Goal: Information Seeking & Learning: Learn about a topic

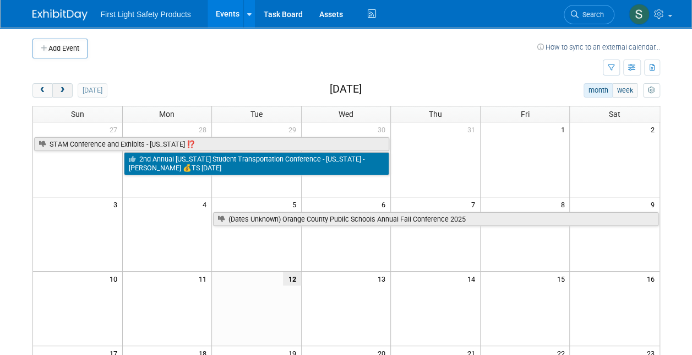
click at [62, 87] on span "next" at bounding box center [62, 90] width 8 height 7
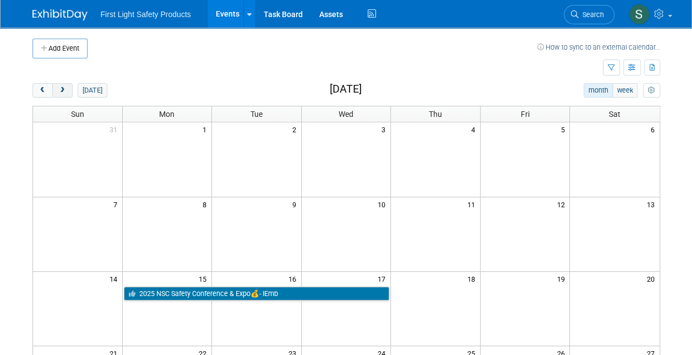
click at [62, 88] on span "next" at bounding box center [62, 90] width 8 height 7
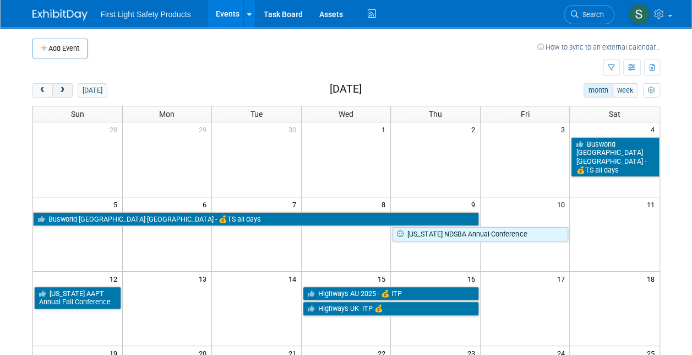
click at [62, 88] on span "next" at bounding box center [62, 90] width 8 height 7
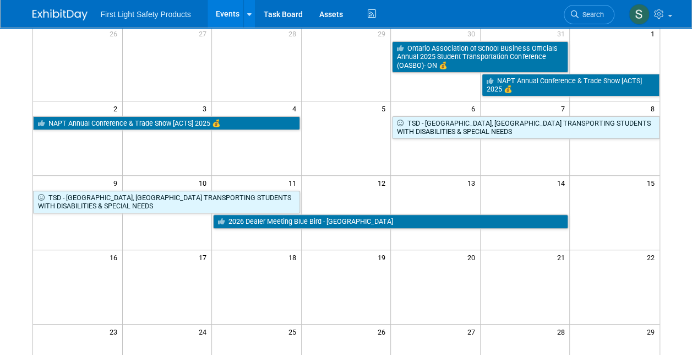
scroll to position [100, 0]
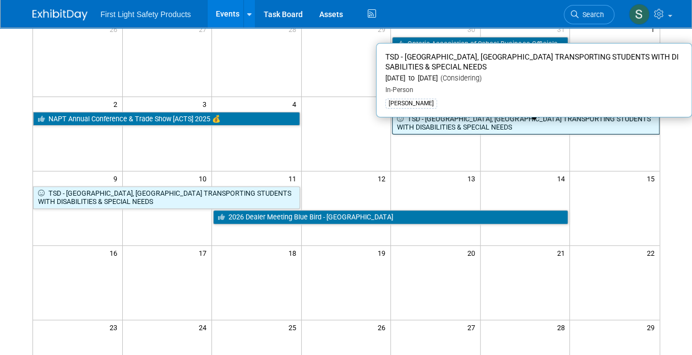
click at [430, 120] on link "TSD - [GEOGRAPHIC_DATA], [GEOGRAPHIC_DATA] TRANSPORTING STUDENTS WITH DISABILIT…" at bounding box center [525, 123] width 267 height 23
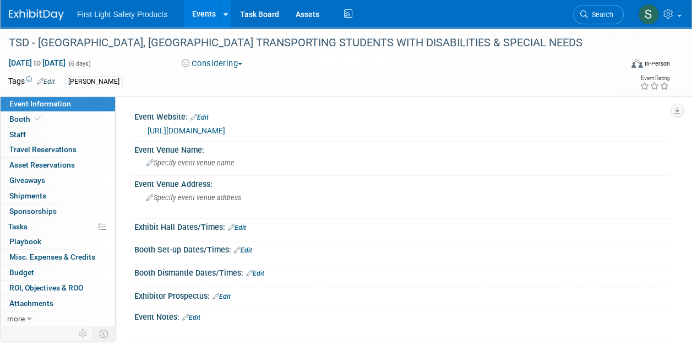
click at [230, 60] on button "Considering" at bounding box center [212, 64] width 69 height 12
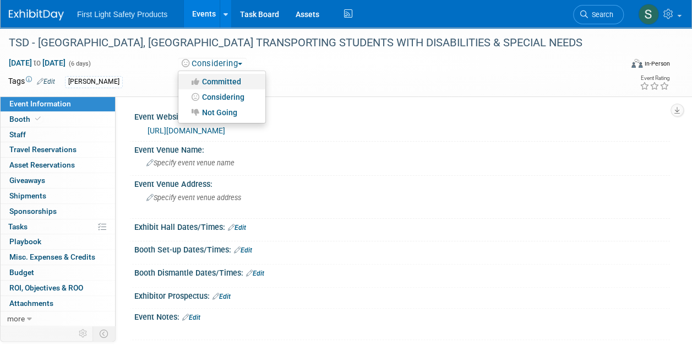
click at [225, 80] on link "Committed" at bounding box center [221, 81] width 87 height 15
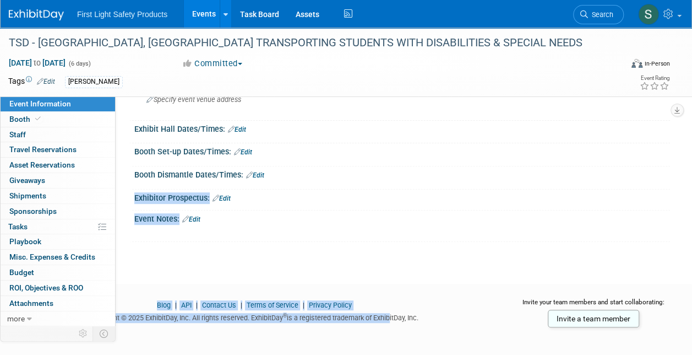
scroll to position [102, 0]
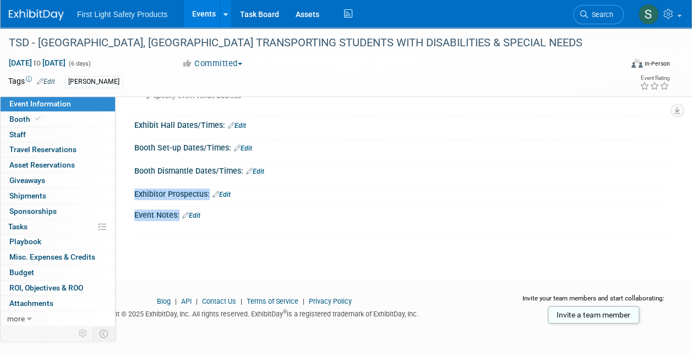
drag, startPoint x: 298, startPoint y: 266, endPoint x: 411, endPoint y: 248, distance: 114.3
click at [411, 248] on div "TSD - Frisco, TX TRANSPORTING STUDENTS WITH DISABILITIES & SPECIAL NEEDS Nov 6,…" at bounding box center [346, 93] width 692 height 334
click at [191, 10] on link "Events" at bounding box center [204, 14] width 40 height 28
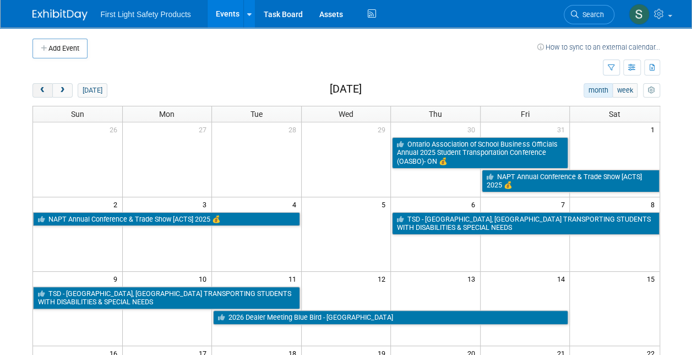
click at [41, 85] on button "prev" at bounding box center [43, 90] width 20 height 14
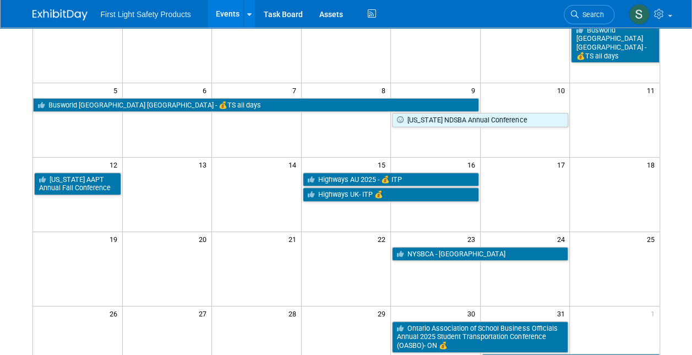
scroll to position [111, 0]
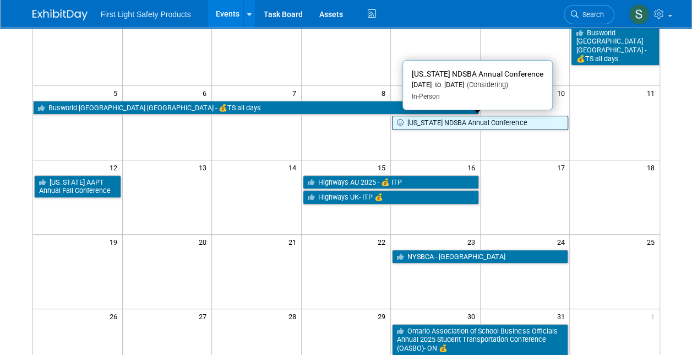
click at [400, 122] on icon at bounding box center [402, 123] width 10 height 7
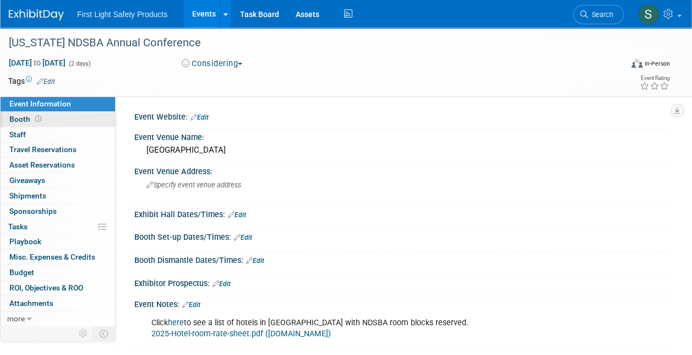
click at [73, 122] on link "Booth" at bounding box center [58, 119] width 115 height 15
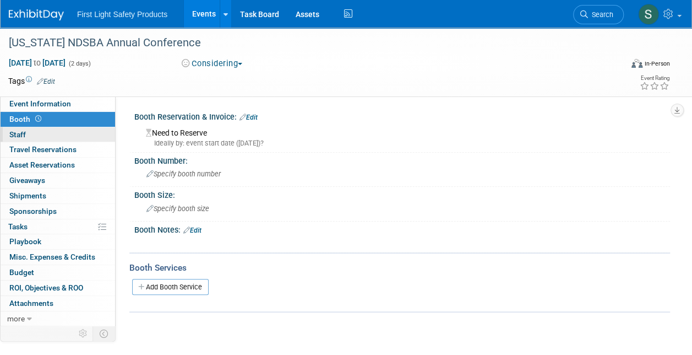
click at [71, 139] on link "0 Staff 0" at bounding box center [58, 134] width 115 height 15
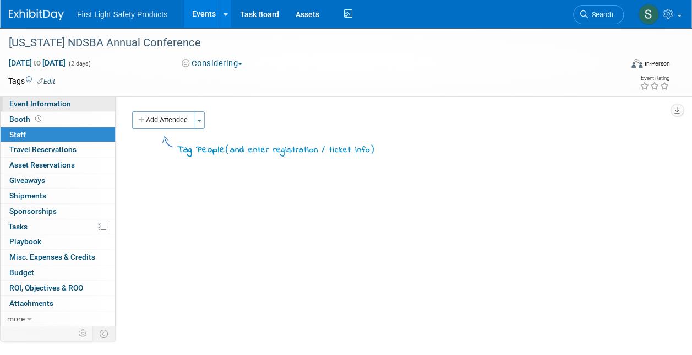
click at [65, 98] on link "Event Information" at bounding box center [58, 103] width 115 height 15
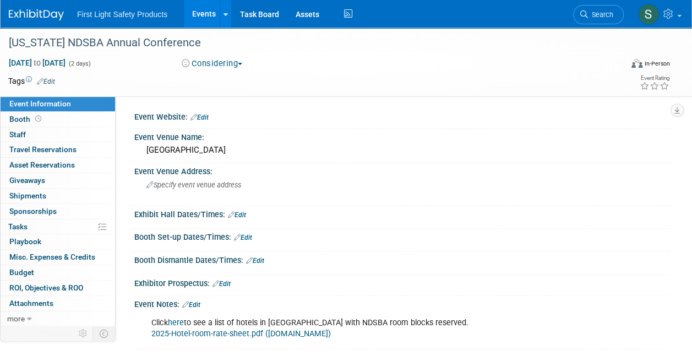
click at [199, 8] on link "Events" at bounding box center [204, 14] width 40 height 28
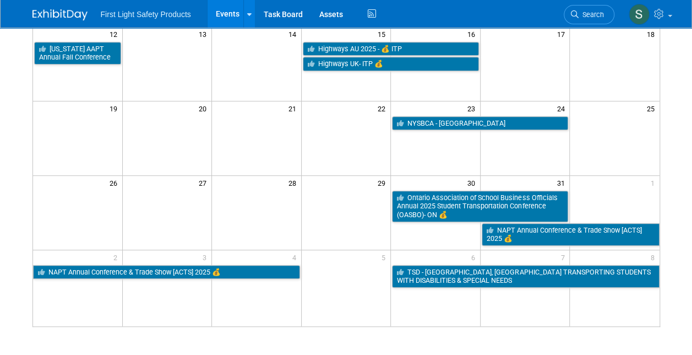
scroll to position [234, 0]
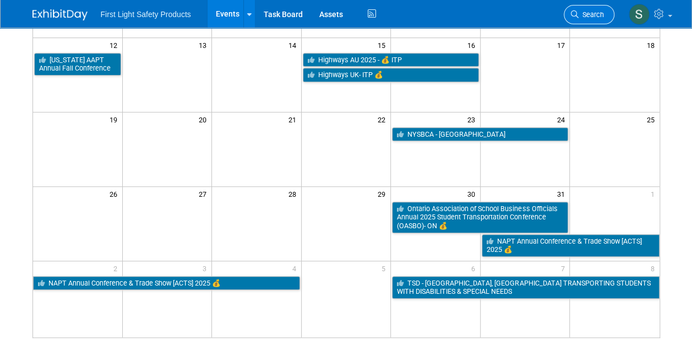
click at [594, 14] on span "Search" at bounding box center [591, 14] width 25 height 8
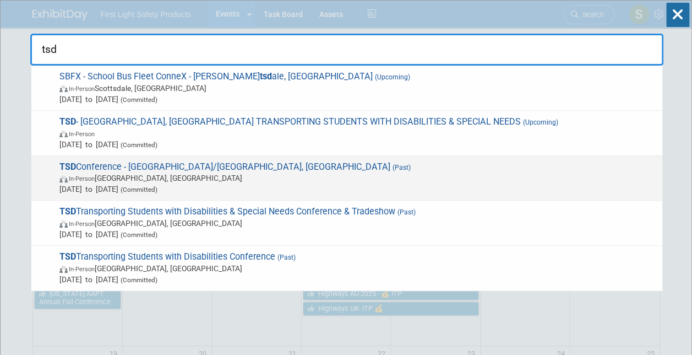
type input "tsd"
click at [458, 162] on span "TSD Conference - Dallas/Frisco, TX (Past) In-Person Frisco, TX Nov 7, 2024 to N…" at bounding box center [356, 178] width 601 height 34
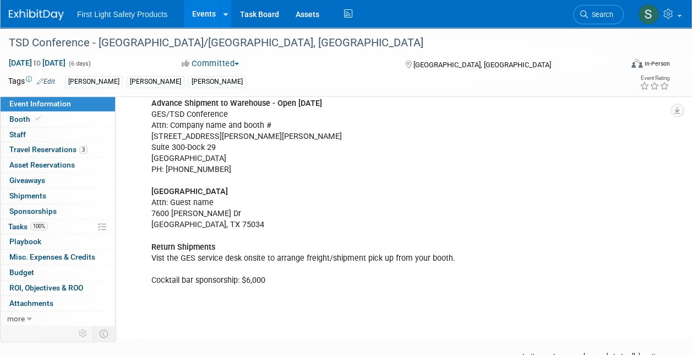
scroll to position [402, 0]
click at [15, 116] on span "Booth" at bounding box center [26, 119] width 34 height 9
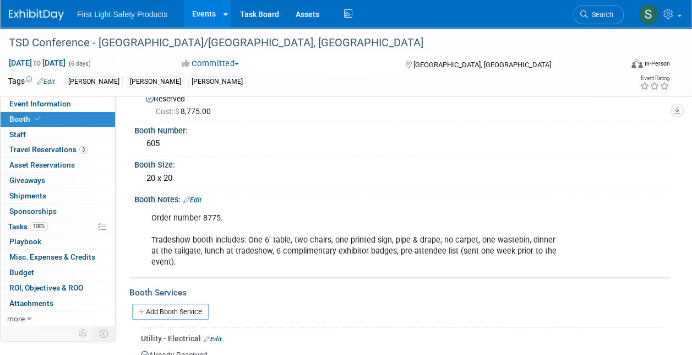
scroll to position [0, 0]
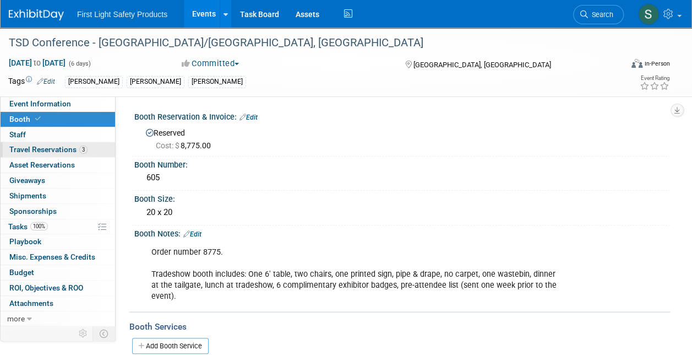
click at [72, 148] on span "Travel Reservations 3" at bounding box center [48, 149] width 78 height 9
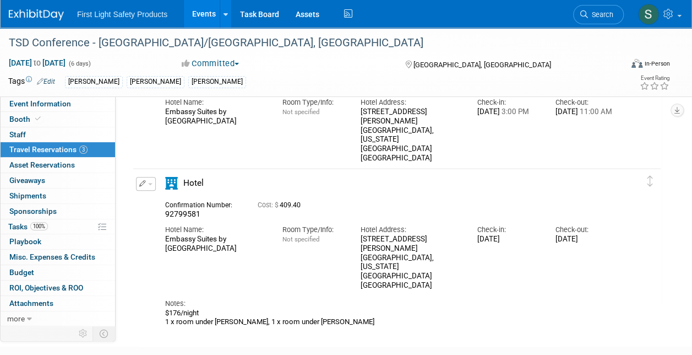
scroll to position [224, 0]
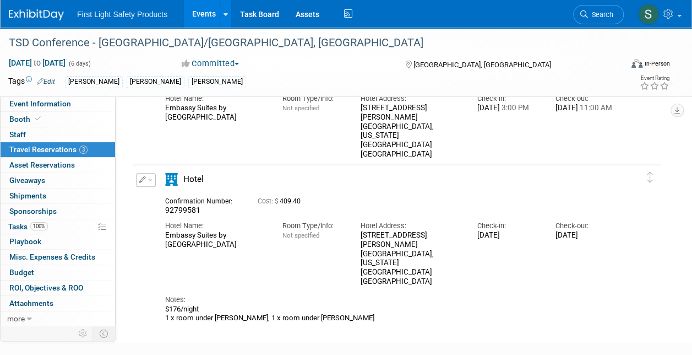
click at [342, 208] on div "Confirmation Number: 92799581 Cost: $ 409.40" at bounding box center [391, 204] width 469 height 21
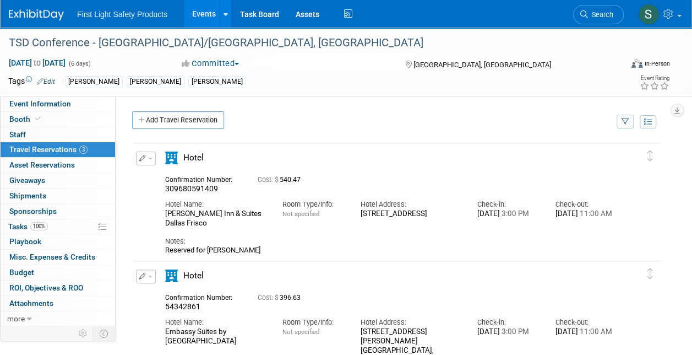
scroll to position [29, 0]
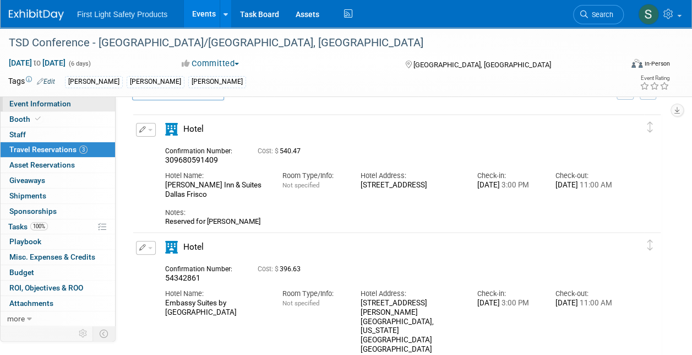
click at [17, 102] on span "Event Information" at bounding box center [40, 103] width 62 height 9
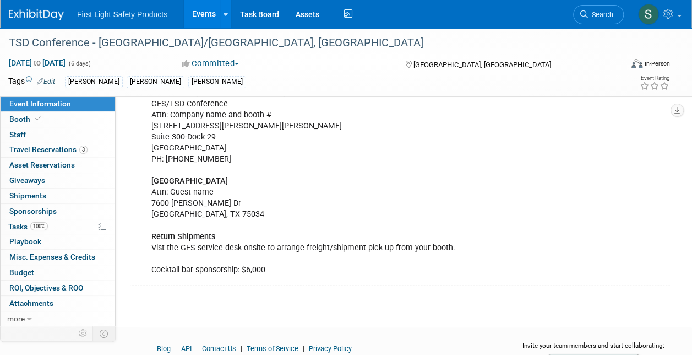
scroll to position [417, 0]
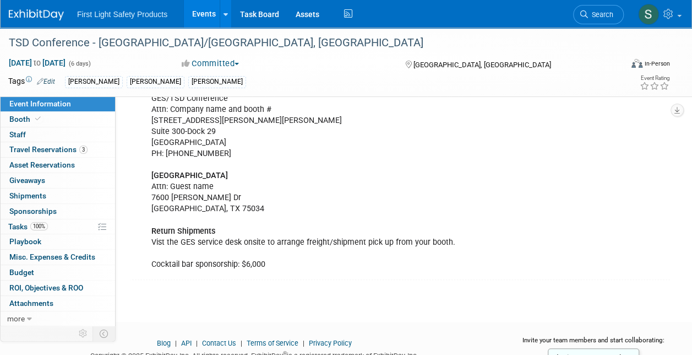
click at [290, 198] on div "Demo units and marketing materials must be shipped by [DATE] Exhibitor check-in…" at bounding box center [354, 121] width 420 height 310
click at [291, 207] on div "Demo units and marketing materials must be shipped by [DATE] Exhibitor check-in…" at bounding box center [354, 121] width 420 height 310
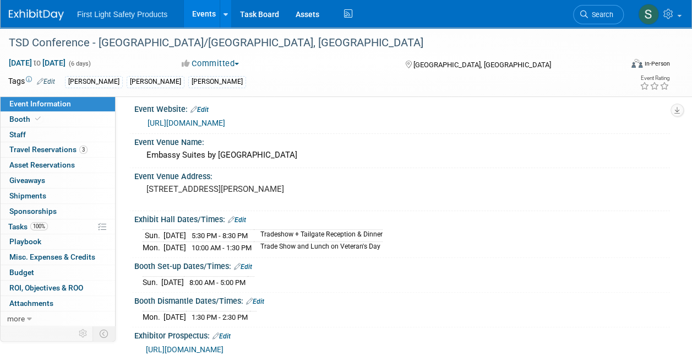
scroll to position [0, 0]
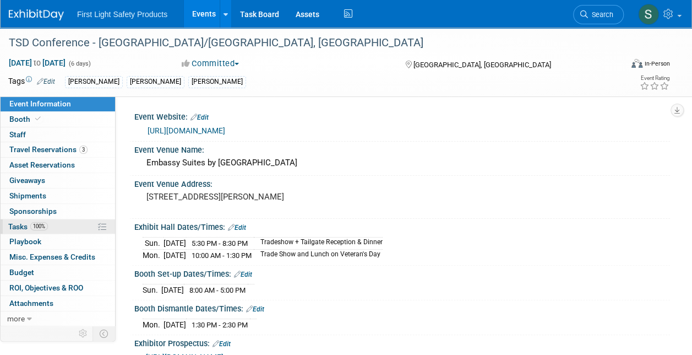
click at [77, 219] on link "100% Tasks 100%" at bounding box center [58, 226] width 115 height 15
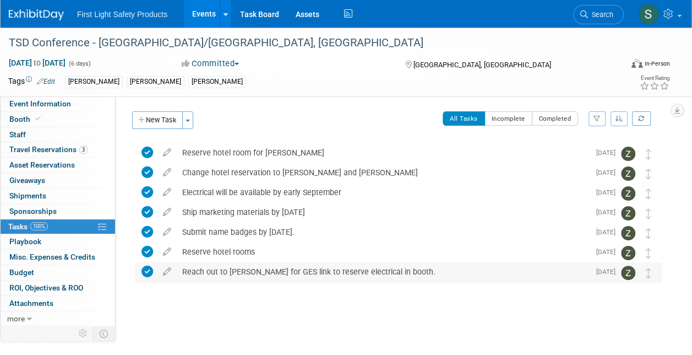
click at [288, 280] on div "Reach out to [PERSON_NAME] for GES link to reserve electrical in booth." at bounding box center [383, 271] width 413 height 19
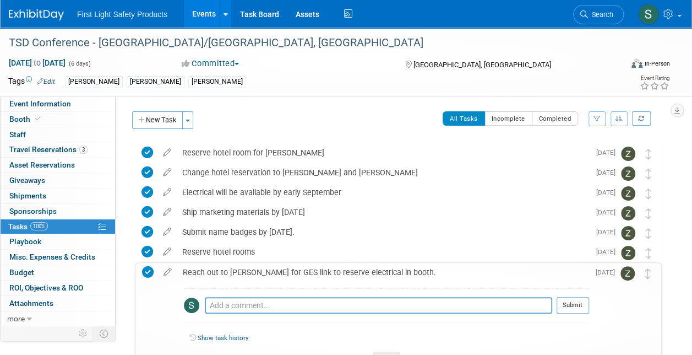
click at [284, 111] on div "All Tasks Incomplete Completed Filter by Assignee -- Select Assignee -- All una…" at bounding box center [430, 122] width 463 height 23
click at [56, 104] on span "Event Information" at bounding box center [40, 103] width 62 height 9
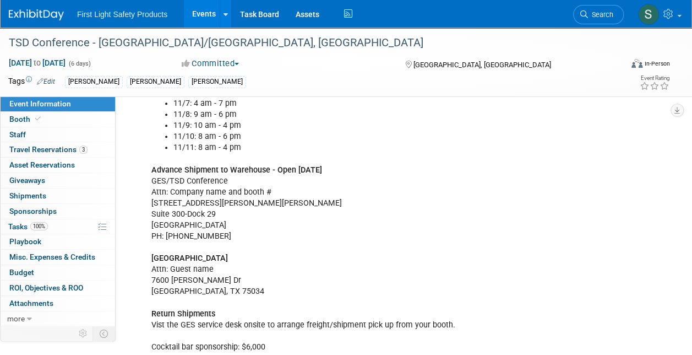
scroll to position [344, 0]
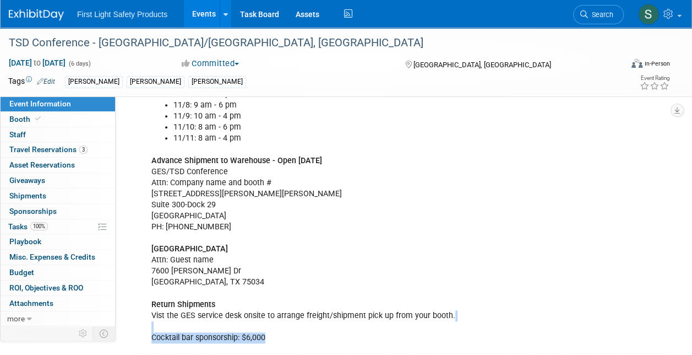
drag, startPoint x: 273, startPoint y: 334, endPoint x: 228, endPoint y: 327, distance: 45.7
click at [228, 327] on div "Demo units and marketing materials must be shipped by [DATE] Exhibitor check-in…" at bounding box center [354, 194] width 420 height 310
drag, startPoint x: 228, startPoint y: 327, endPoint x: 295, endPoint y: 332, distance: 66.8
click at [295, 332] on div "Demo units and marketing materials must be shipped by [DATE] Exhibitor check-in…" at bounding box center [354, 194] width 420 height 310
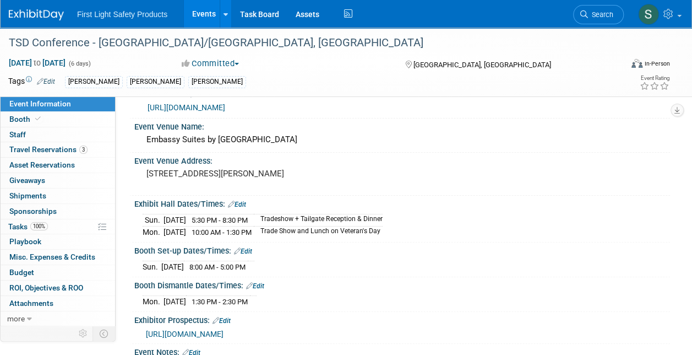
scroll to position [0, 0]
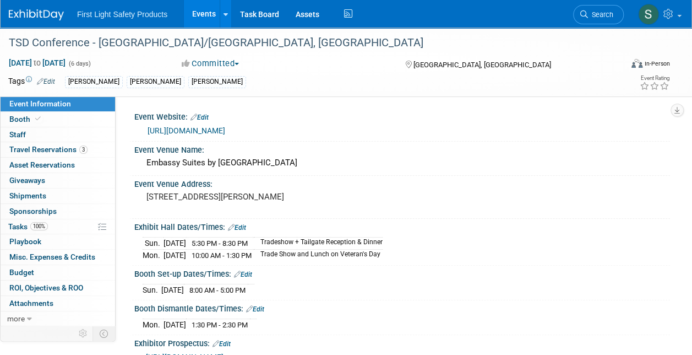
drag, startPoint x: 328, startPoint y: 235, endPoint x: 361, endPoint y: 234, distance: 33.1
click at [361, 234] on div "[DATE] 5:30 PM - 8:30 PM Tradeshow + Tailgate Reception & Dinner [DATE] 10:00 A…" at bounding box center [403, 247] width 520 height 26
click at [47, 115] on link "Booth" at bounding box center [58, 119] width 115 height 15
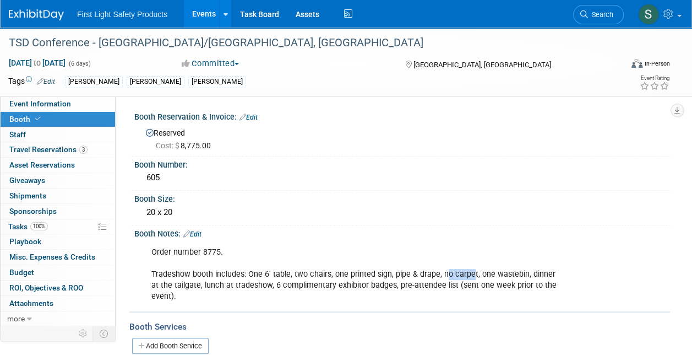
drag, startPoint x: 442, startPoint y: 270, endPoint x: 469, endPoint y: 272, distance: 27.0
click at [469, 272] on div "Order number 8775. Tradeshow booth includes: One 6' table, two chairs, one prin…" at bounding box center [354, 274] width 420 height 66
drag, startPoint x: 469, startPoint y: 272, endPoint x: 485, endPoint y: 273, distance: 15.5
click at [485, 273] on div "Order number 8775. Tradeshow booth includes: One 6' table, two chairs, one prin…" at bounding box center [354, 274] width 420 height 66
drag, startPoint x: 437, startPoint y: 274, endPoint x: 473, endPoint y: 272, distance: 35.3
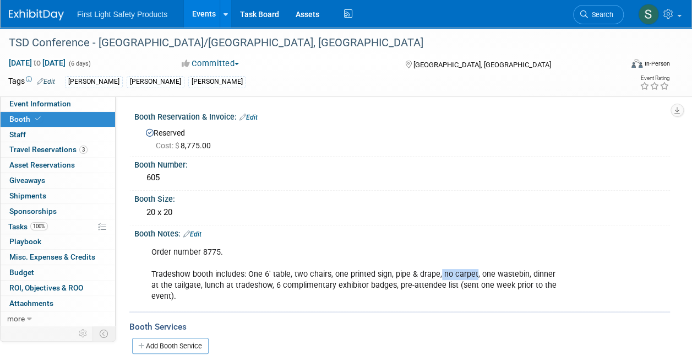
click at [473, 272] on div "Order number 8775. Tradeshow booth includes: One 6' table, two chairs, one prin…" at bounding box center [354, 274] width 420 height 66
click at [288, 222] on div "Booth Size: 20 x 20" at bounding box center [399, 208] width 541 height 35
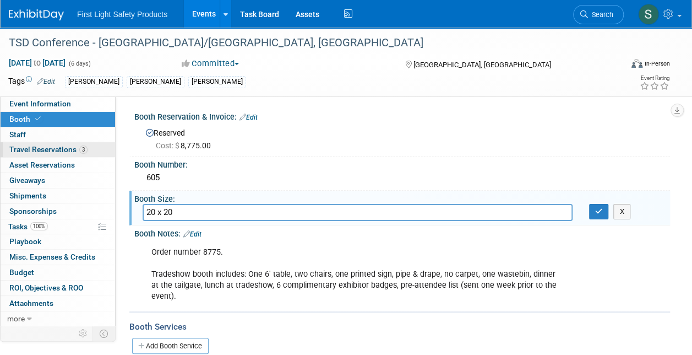
click at [64, 142] on link "3 Travel Reservations 3" at bounding box center [58, 149] width 115 height 15
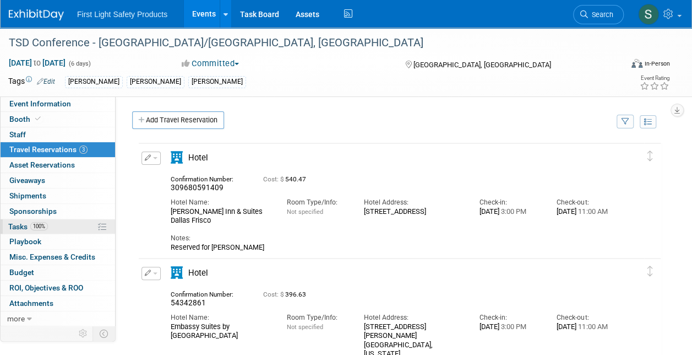
click at [11, 225] on span "Tasks 100%" at bounding box center [28, 226] width 40 height 9
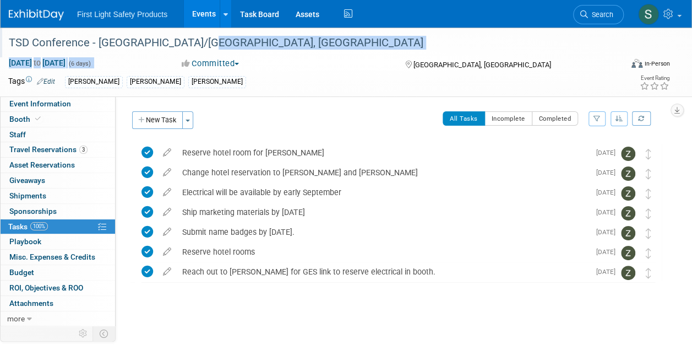
drag, startPoint x: 382, startPoint y: 64, endPoint x: 367, endPoint y: 55, distance: 17.3
click at [367, 55] on div "TSD Conference - [GEOGRAPHIC_DATA]/[GEOGRAPHIC_DATA], [GEOGRAPHIC_DATA] [DATE] …" at bounding box center [346, 62] width 692 height 69
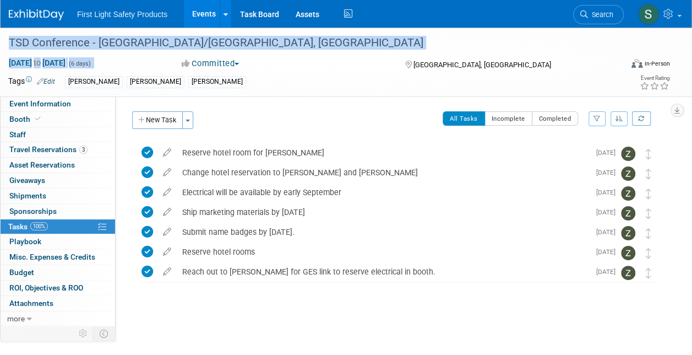
click at [362, 58] on div "Committed Committed Considering Not Going" at bounding box center [283, 64] width 210 height 12
click at [298, 35] on div "TSD Conference - [GEOGRAPHIC_DATA]/[GEOGRAPHIC_DATA], [GEOGRAPHIC_DATA]" at bounding box center [309, 43] width 609 height 20
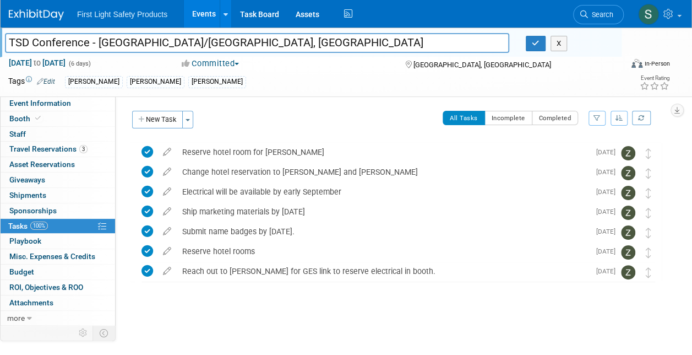
click at [297, 74] on div "Tags Edit [PERSON_NAME] [PERSON_NAME] [PERSON_NAME]" at bounding box center [282, 82] width 549 height 17
click at [534, 42] on icon "button" at bounding box center [536, 43] width 8 height 7
